Goal: Navigation & Orientation: Find specific page/section

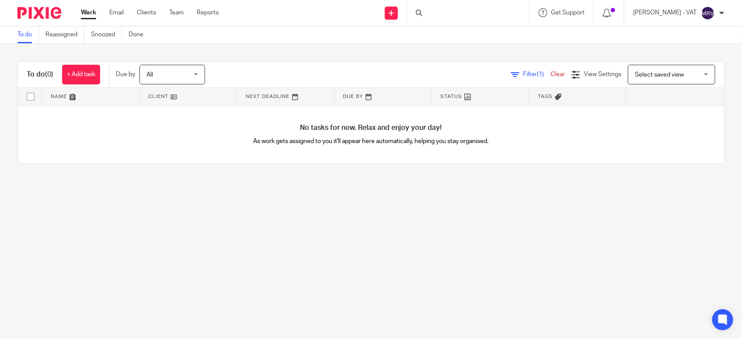
click at [34, 229] on main "To do Reassigned Snoozed Done To do (0) + Add task Due by All All [DATE] [DATE]…" at bounding box center [371, 169] width 742 height 339
click at [378, 256] on main "To do Reassigned Snoozed Done To do (0) + Add task Due by All All [DATE] [DATE]…" at bounding box center [371, 169] width 742 height 339
click at [35, 33] on link "To do" at bounding box center [27, 34] width 21 height 17
